Goal: Task Accomplishment & Management: Manage account settings

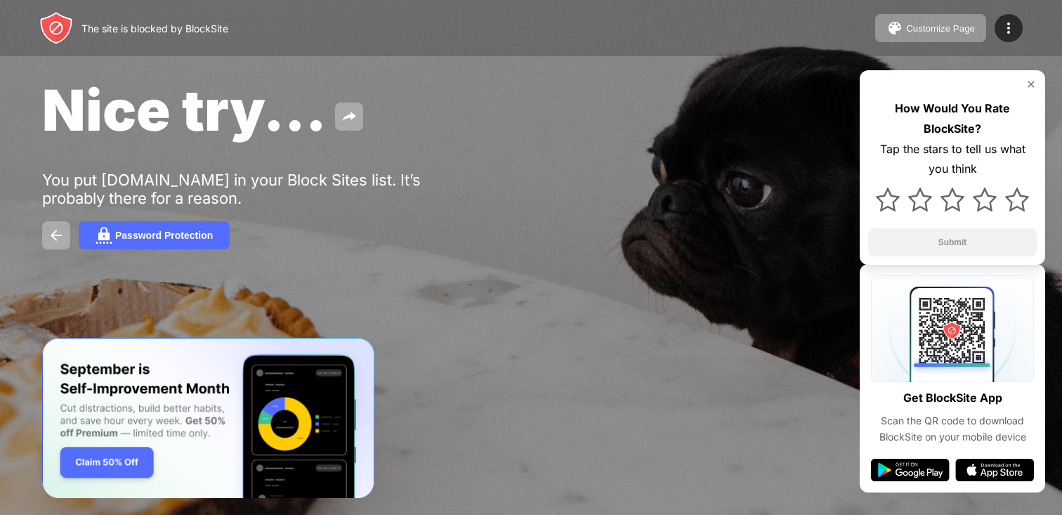
click at [1012, 48] on div "The site is blocked by BlockSite Customize Page Edit Block List Redirect Custom…" at bounding box center [531, 28] width 1062 height 56
click at [1007, 30] on img at bounding box center [1008, 28] width 17 height 17
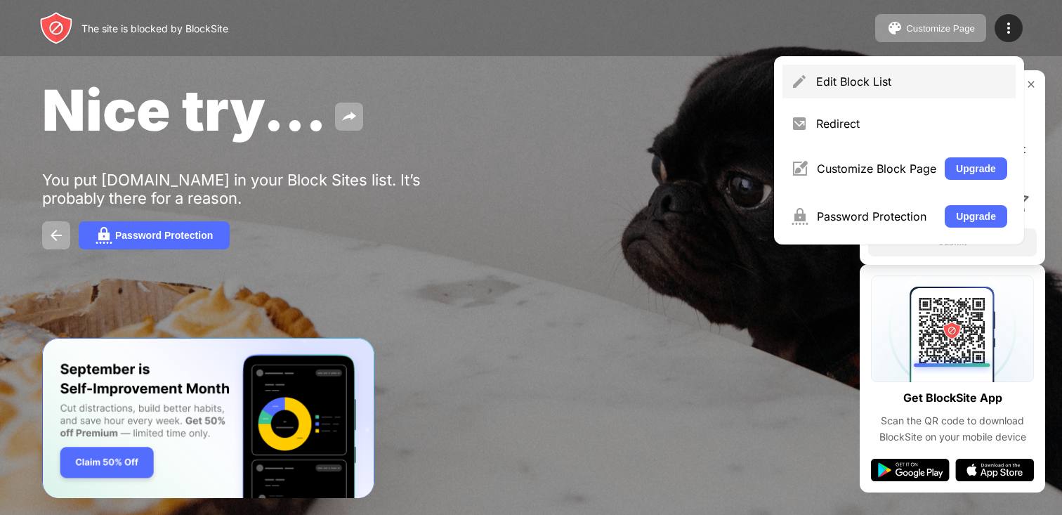
click at [814, 89] on div "Edit Block List" at bounding box center [898, 82] width 233 height 34
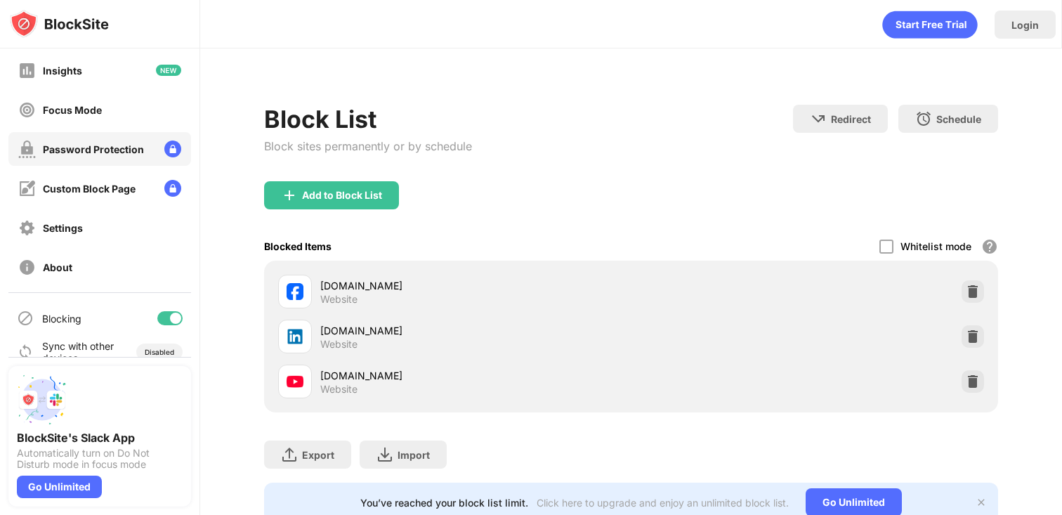
scroll to position [103, 0]
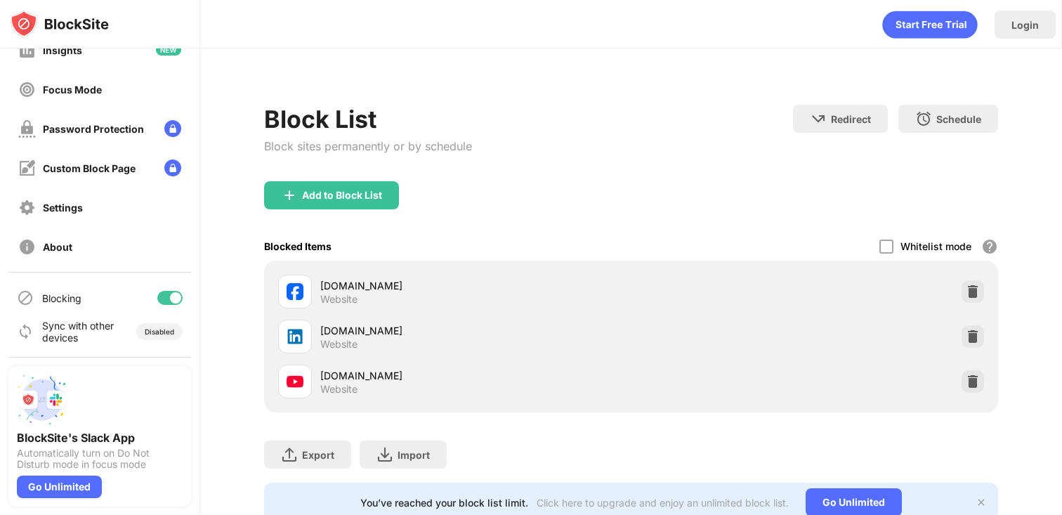
click at [169, 295] on div at bounding box center [169, 298] width 25 height 14
